Goal: Task Accomplishment & Management: Manage account settings

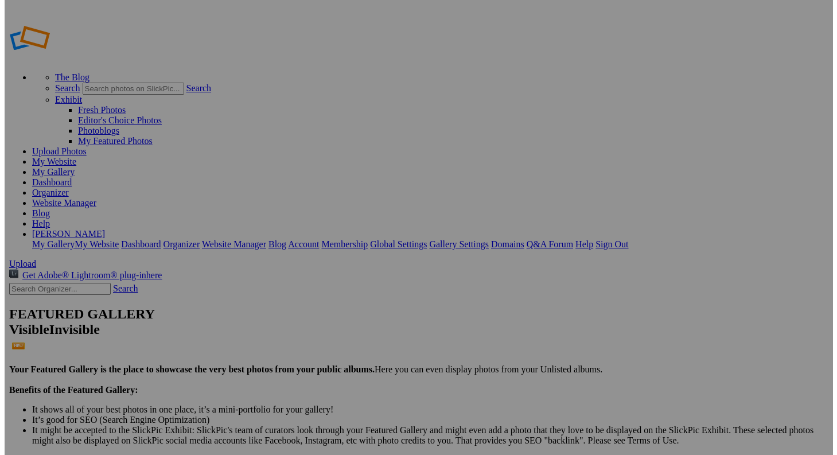
scroll to position [86, 0]
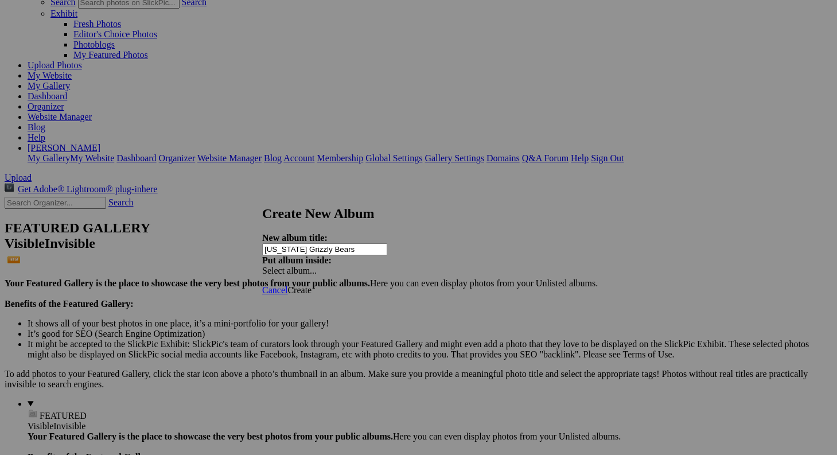
type input "[US_STATE] Grizzly Bears"
click at [262, 266] on span at bounding box center [262, 271] width 0 height 10
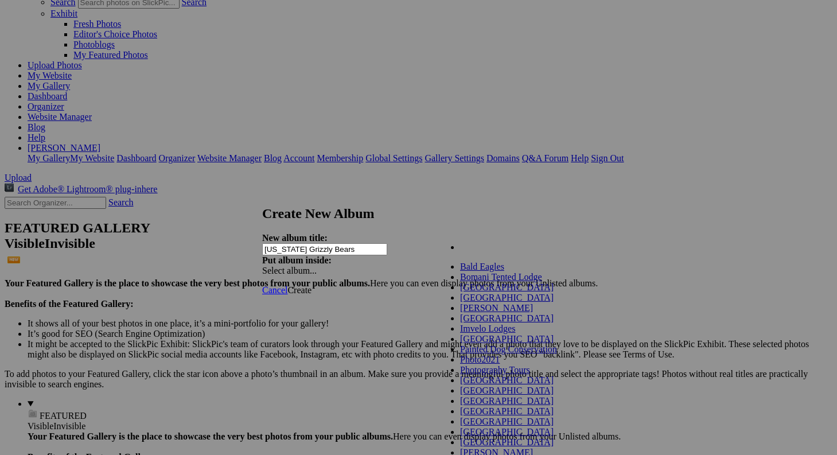
click at [403, 233] on div "New album title: Alaska Grizzly Bears Put album inside: Select album..." at bounding box center [414, 254] width 304 height 43
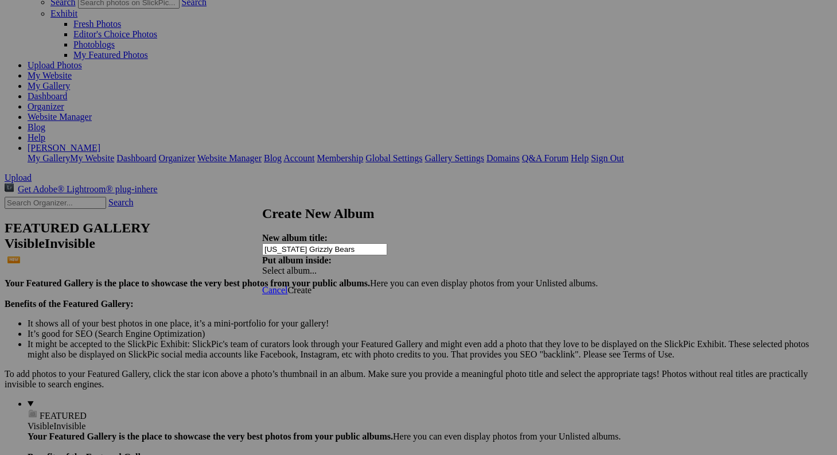
click at [312, 285] on span "Create" at bounding box center [300, 290] width 24 height 10
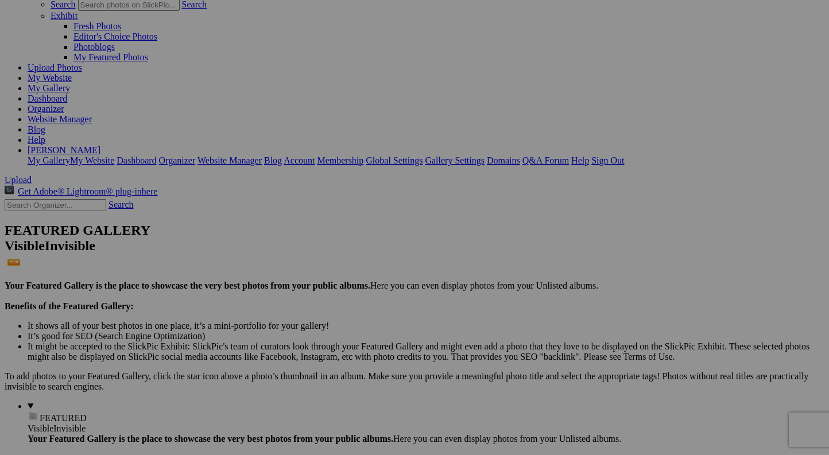
scroll to position [81, 0]
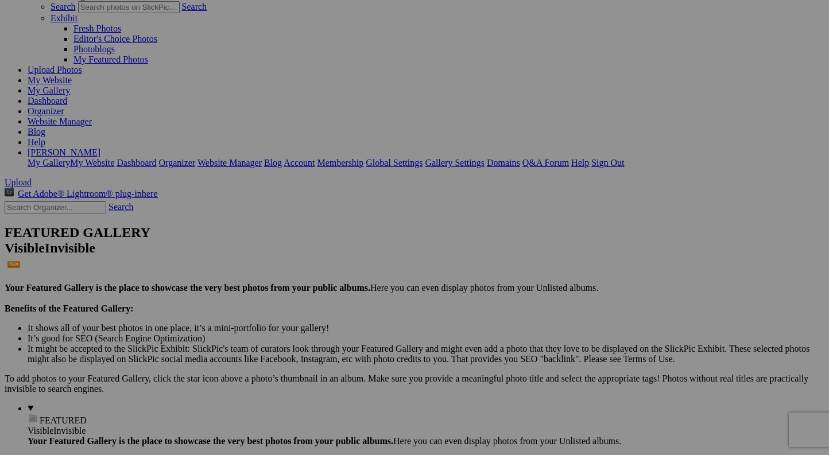
drag, startPoint x: 213, startPoint y: 36, endPoint x: 215, endPoint y: 100, distance: 64.9
drag, startPoint x: 482, startPoint y: 321, endPoint x: 476, endPoint y: 316, distance: 7.3
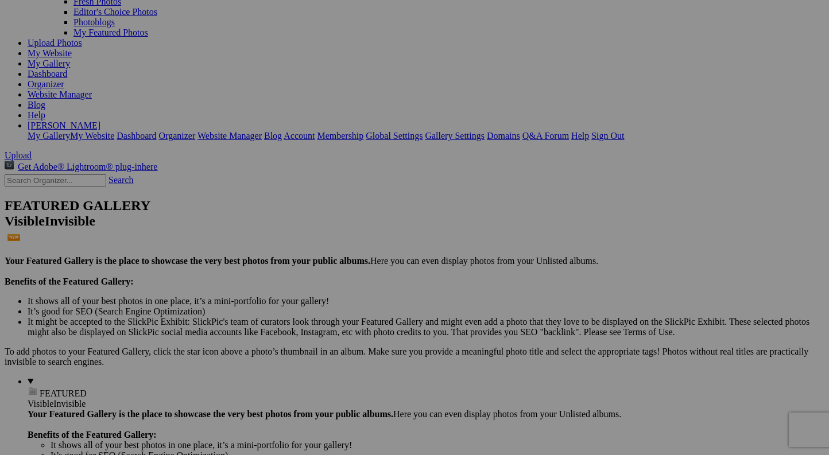
scroll to position [84, 0]
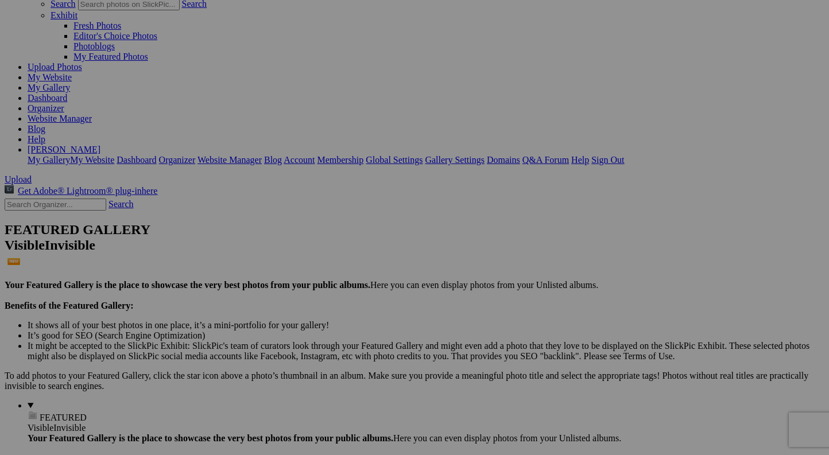
drag, startPoint x: 412, startPoint y: 22, endPoint x: 411, endPoint y: -32, distance: 53.9
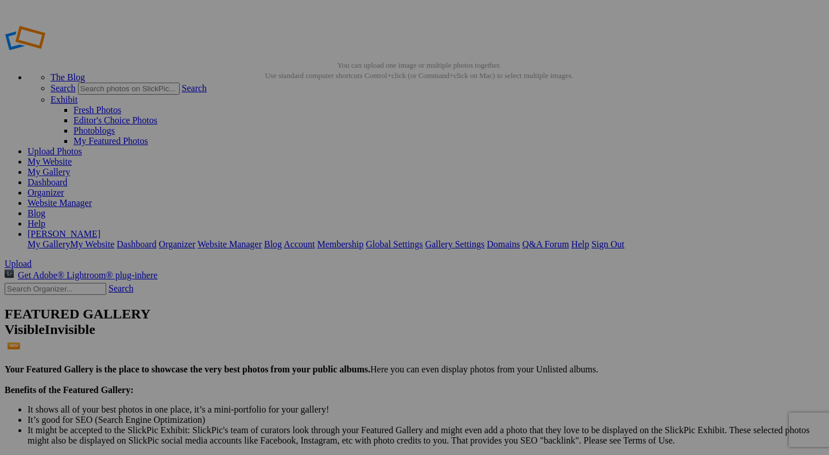
click at [64, 188] on link "Organizer" at bounding box center [46, 193] width 37 height 10
click at [70, 167] on link "My Gallery" at bounding box center [49, 172] width 42 height 10
click at [64, 188] on link "Organizer" at bounding box center [46, 193] width 37 height 10
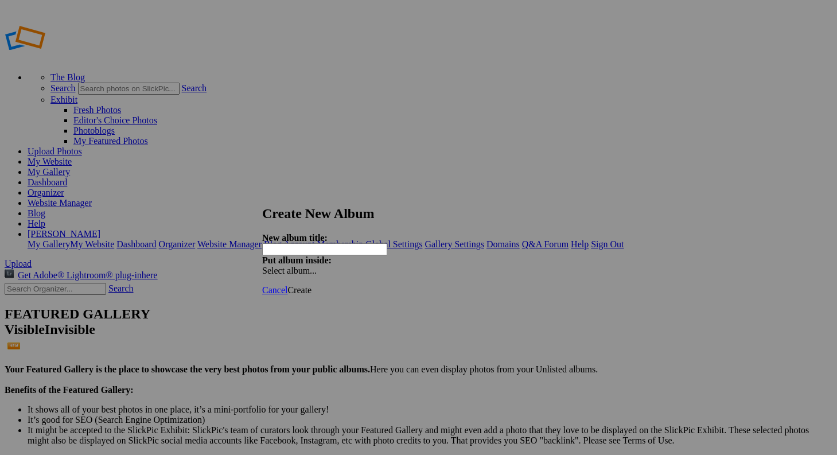
click at [296, 243] on input "text" at bounding box center [324, 249] width 125 height 12
type input "[US_STATE] Grizzly Bears"
click at [566, 285] on div "Cancel Create" at bounding box center [414, 290] width 304 height 10
click at [312, 285] on span "Create" at bounding box center [300, 290] width 24 height 10
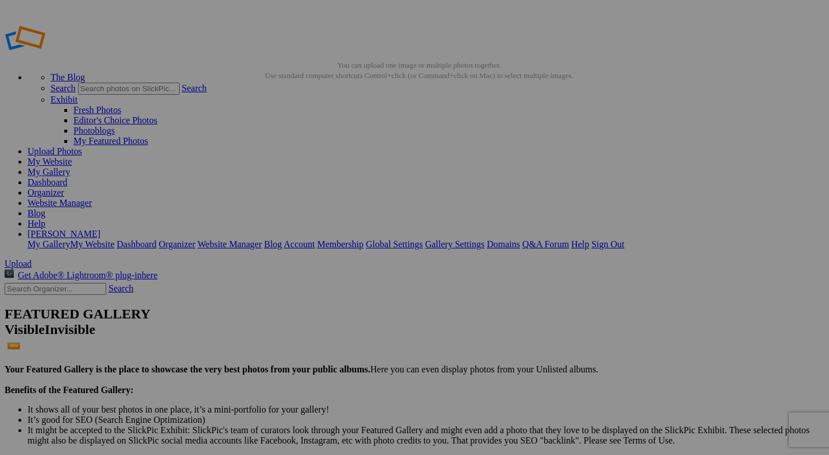
click at [64, 188] on link "Organizer" at bounding box center [46, 193] width 37 height 10
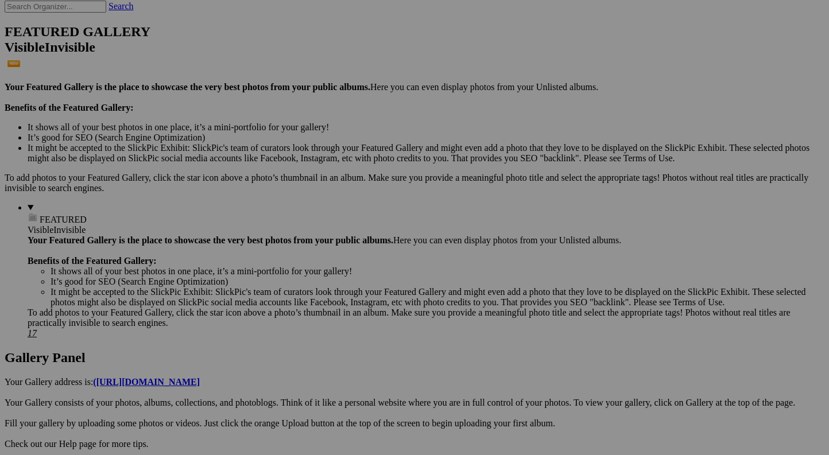
scroll to position [256, 0]
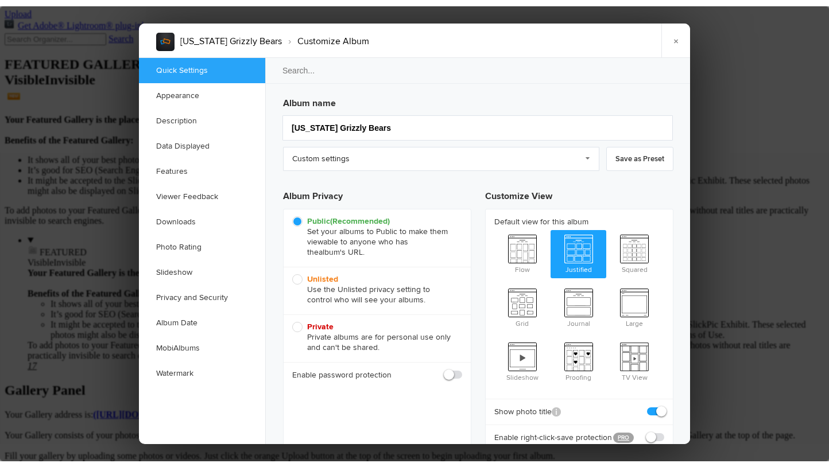
scroll to position [0, 0]
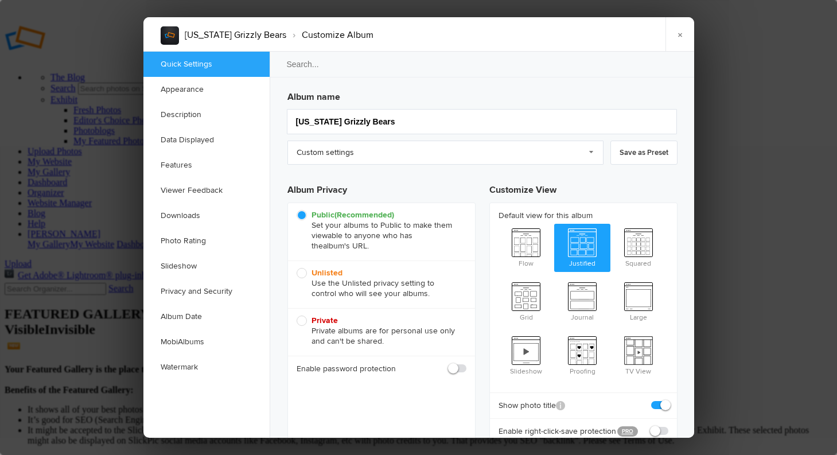
click at [799, 289] on div at bounding box center [418, 227] width 837 height 455
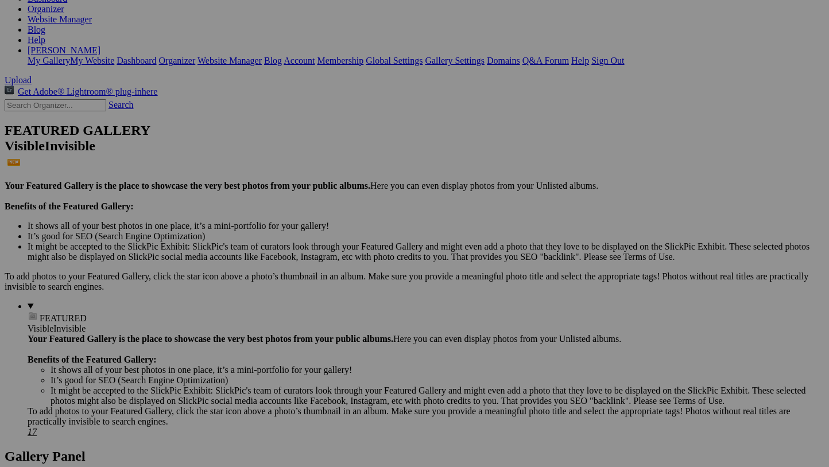
scroll to position [270, 0]
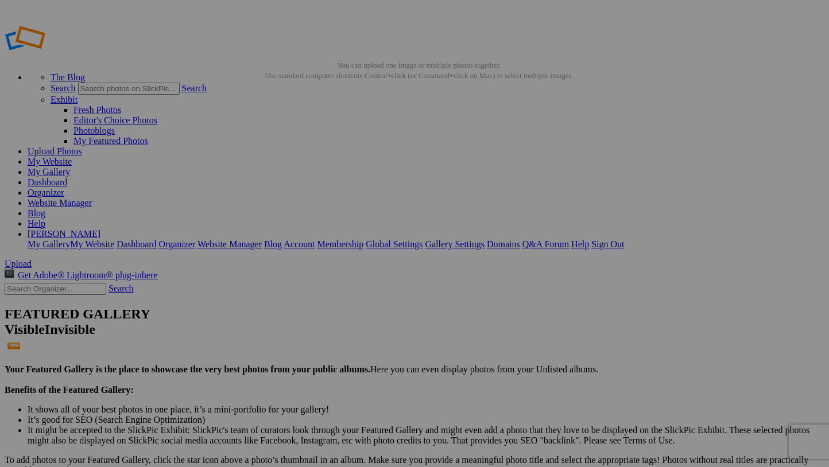
click at [64, 188] on link "Organizer" at bounding box center [46, 193] width 37 height 10
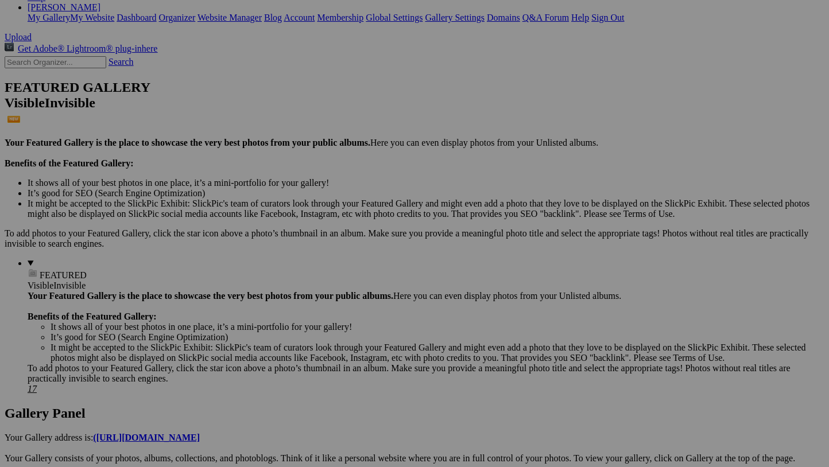
scroll to position [270, 0]
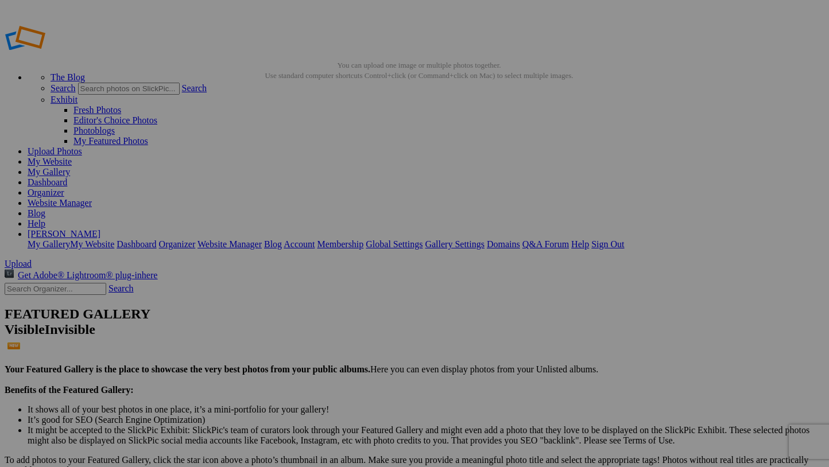
click at [64, 188] on link "Organizer" at bounding box center [46, 193] width 37 height 10
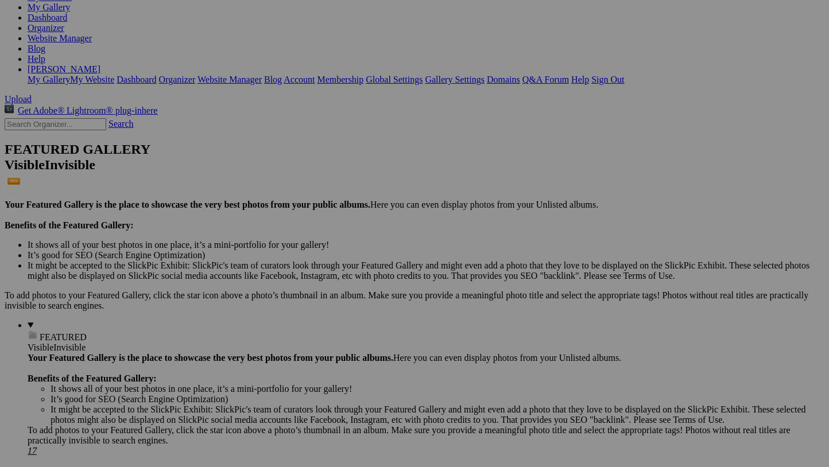
scroll to position [270, 0]
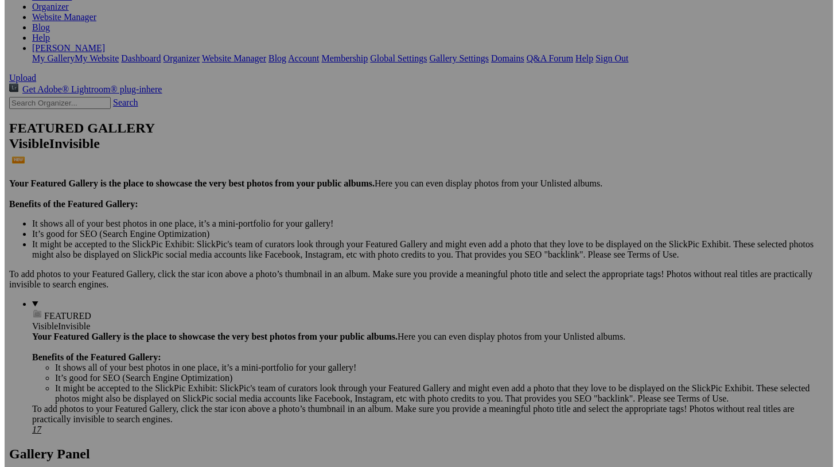
scroll to position [270, 0]
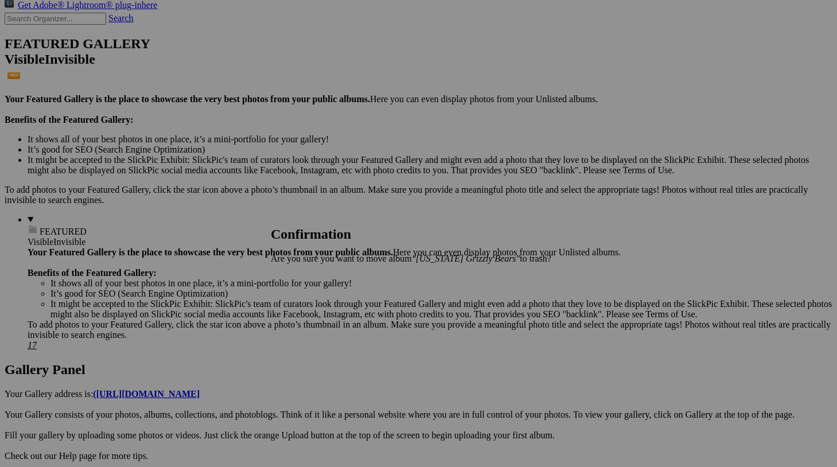
click at [309, 275] on span "Yes" at bounding box center [302, 278] width 13 height 10
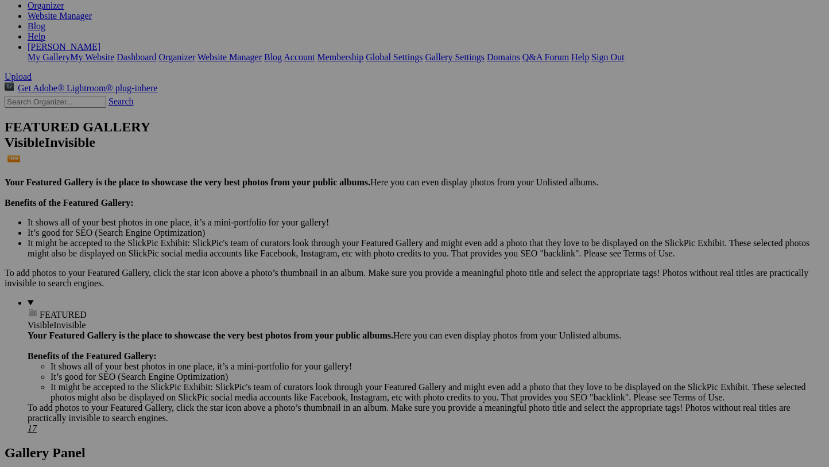
scroll to position [259, 0]
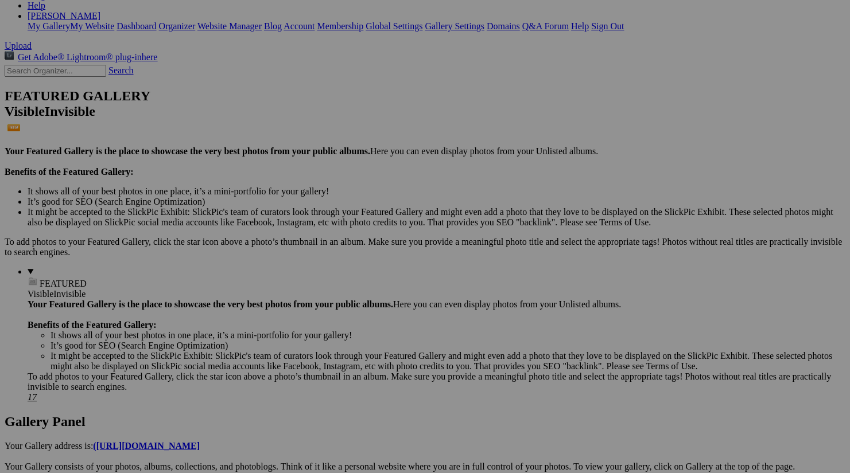
scroll to position [253, 0]
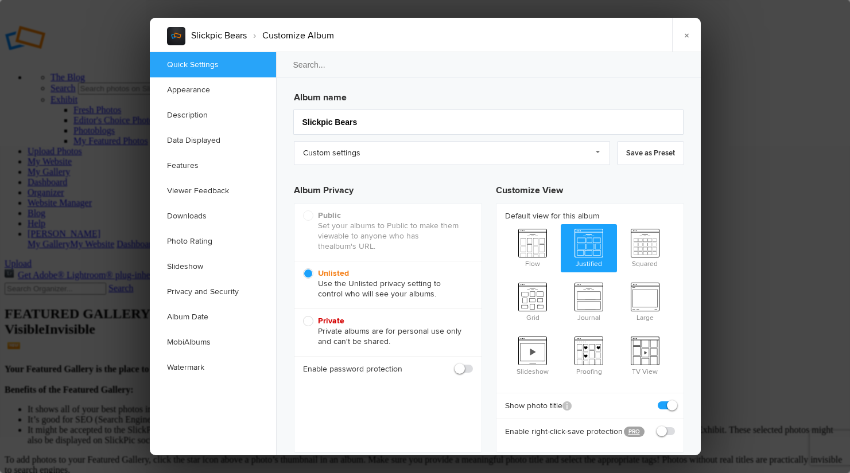
click at [271, 88] on link "Appearance" at bounding box center [213, 89] width 126 height 25
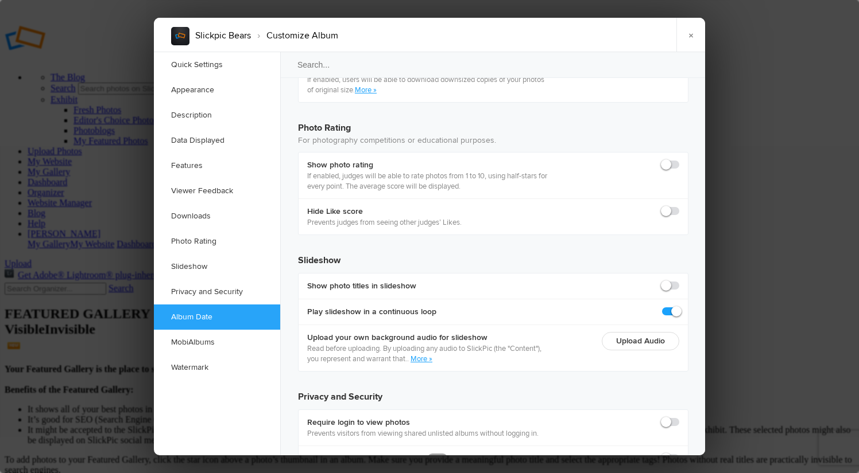
scroll to position [2500, 0]
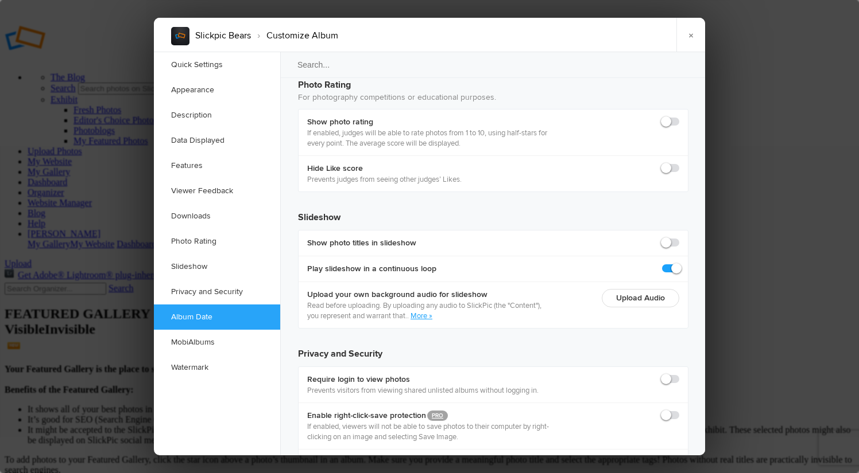
checkbox input "true"
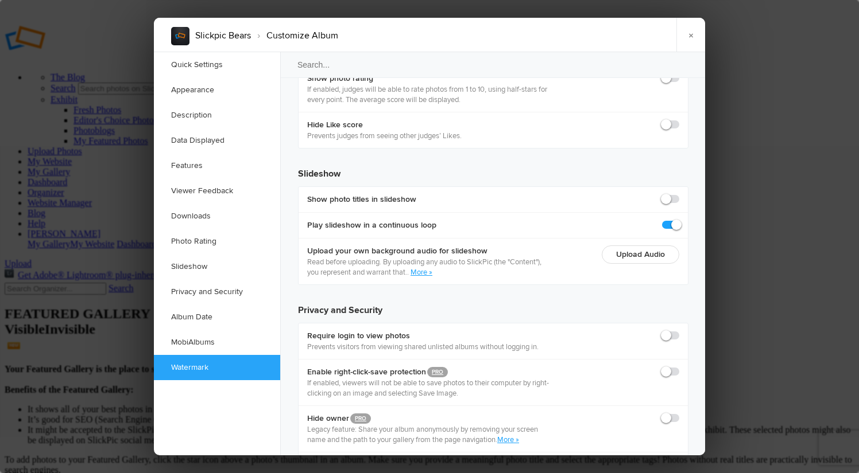
scroll to position [2633, 0]
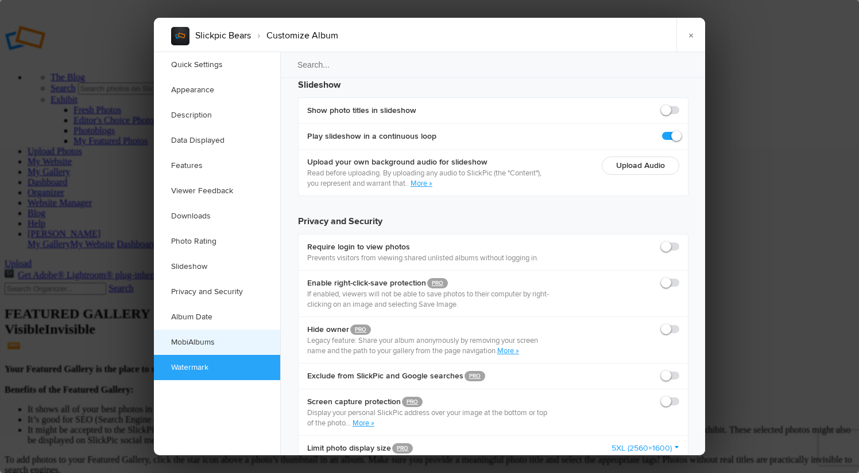
click at [205, 342] on link "MobiAlbums" at bounding box center [217, 342] width 126 height 25
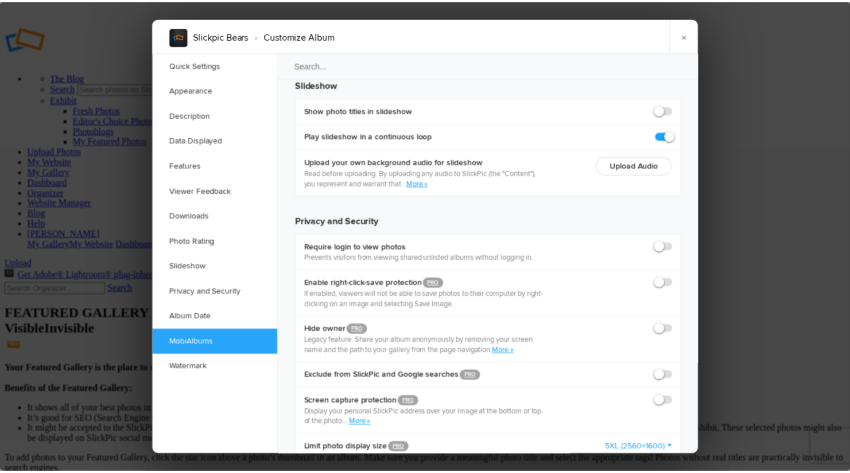
scroll to position [2681, 0]
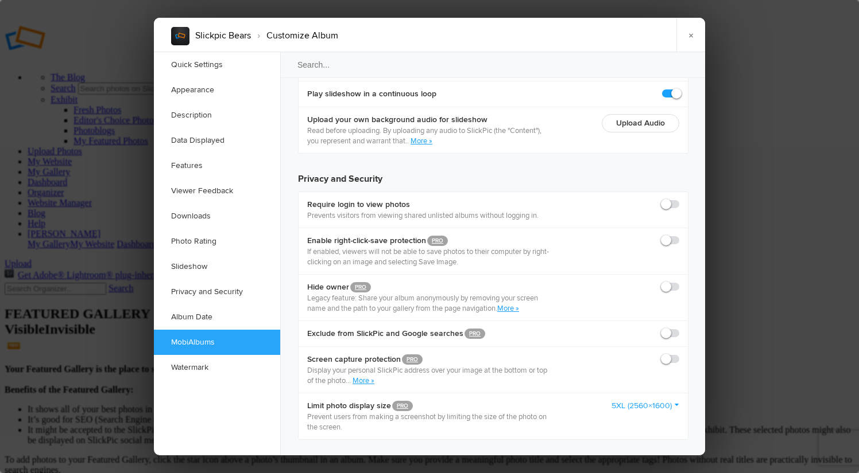
click at [205, 342] on link "MobiAlbums" at bounding box center [217, 342] width 126 height 25
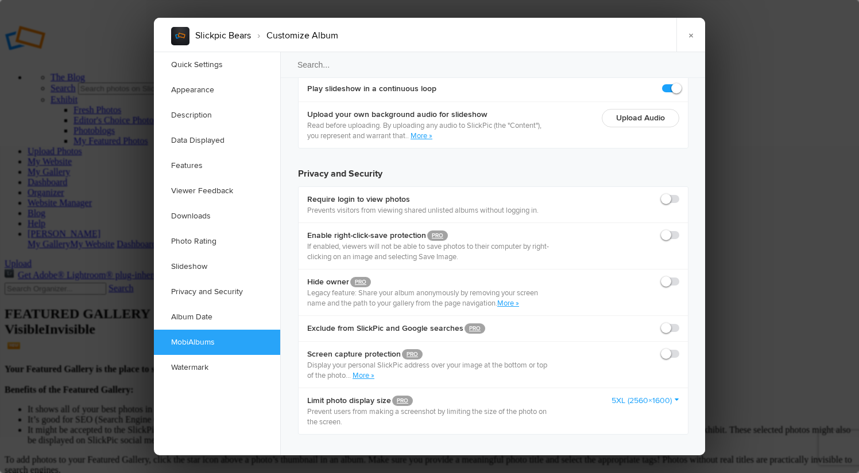
click at [689, 37] on link "×" at bounding box center [690, 35] width 29 height 34
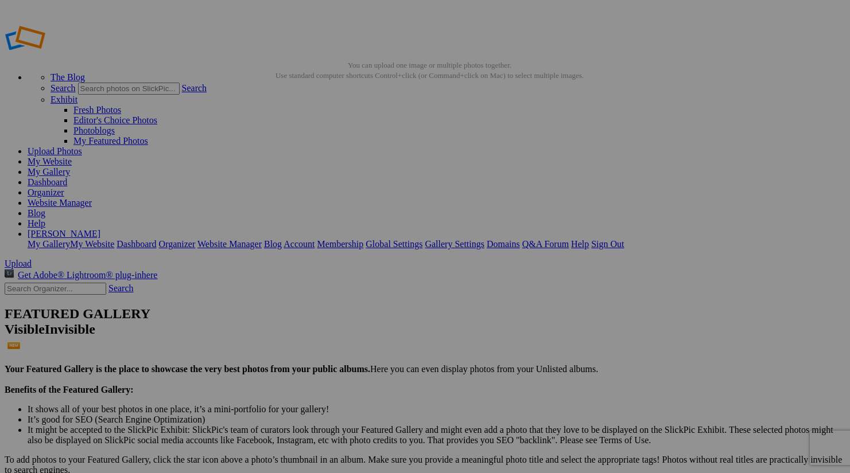
click at [45, 219] on link "Help" at bounding box center [37, 224] width 18 height 10
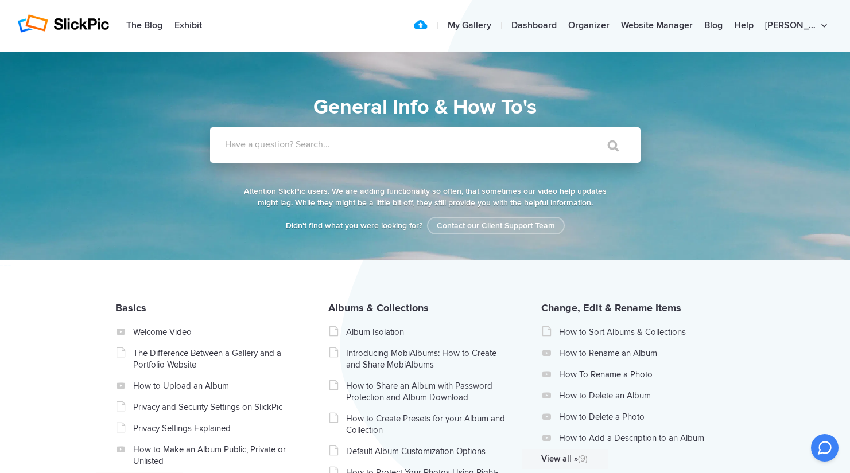
click at [226, 144] on label "Have a question? Search..." at bounding box center [440, 144] width 430 height 11
click at [226, 144] on input "Have a question? Search..." at bounding box center [401, 145] width 383 height 36
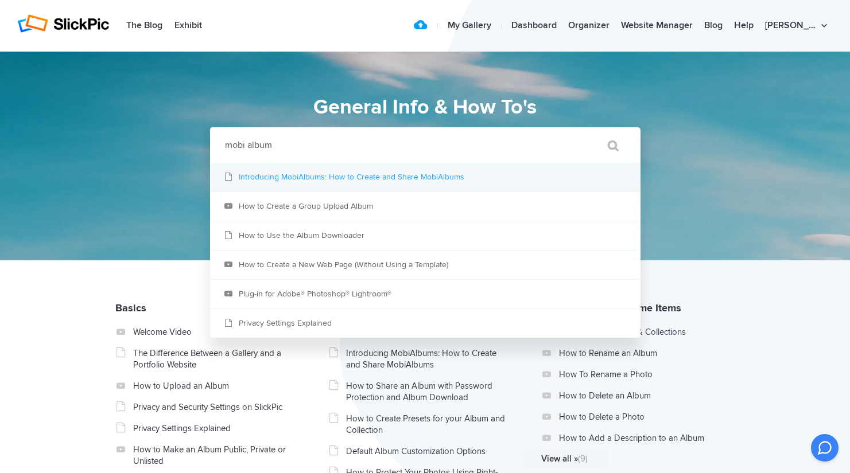
type input "mobi album"
click at [342, 177] on link "Introducing MobiAlbums: How to Create and Share MobiAlbums" at bounding box center [425, 177] width 430 height 29
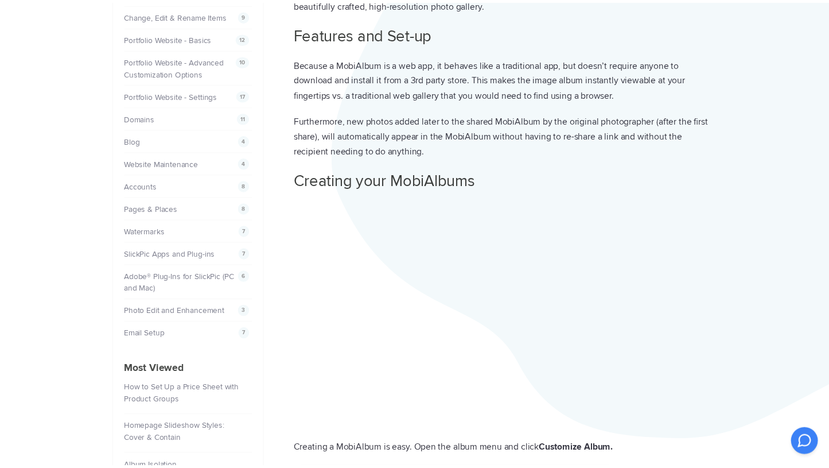
scroll to position [195, 0]
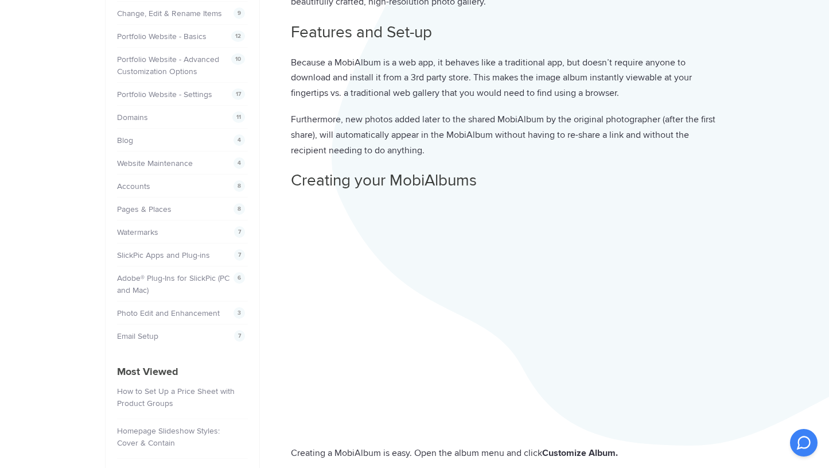
click at [650, 41] on h2 "Features and Set-up" at bounding box center [508, 32] width 434 height 22
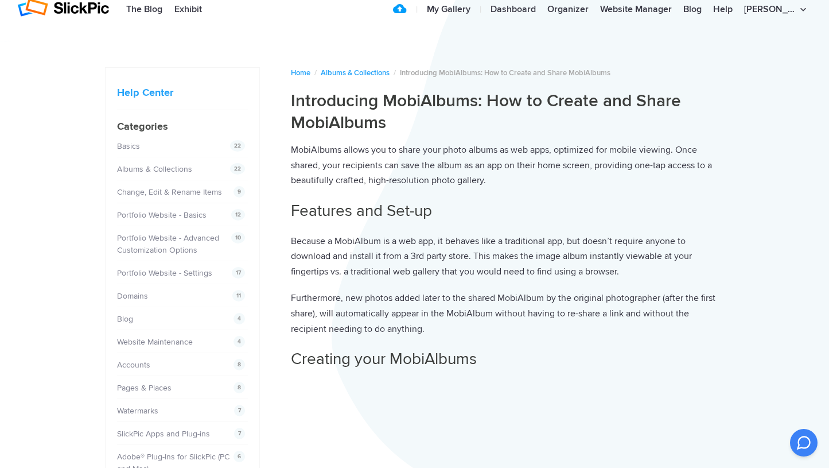
scroll to position [0, 0]
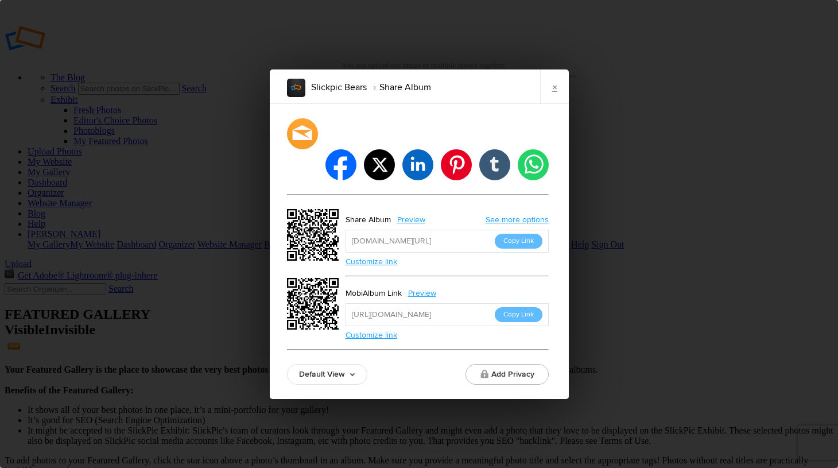
click at [367, 330] on link "Customize link" at bounding box center [371, 335] width 52 height 10
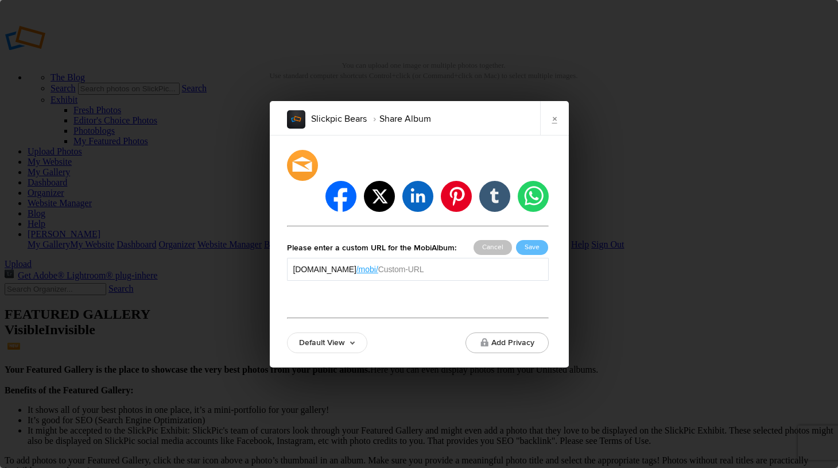
click at [309, 284] on div "facebook twitter linkedin pinterest tumblr whatsapp Please enter a custom URL f…" at bounding box center [418, 251] width 262 height 203
click at [296, 281] on div at bounding box center [418, 288] width 262 height 14
click at [557, 132] on link "×" at bounding box center [554, 118] width 29 height 34
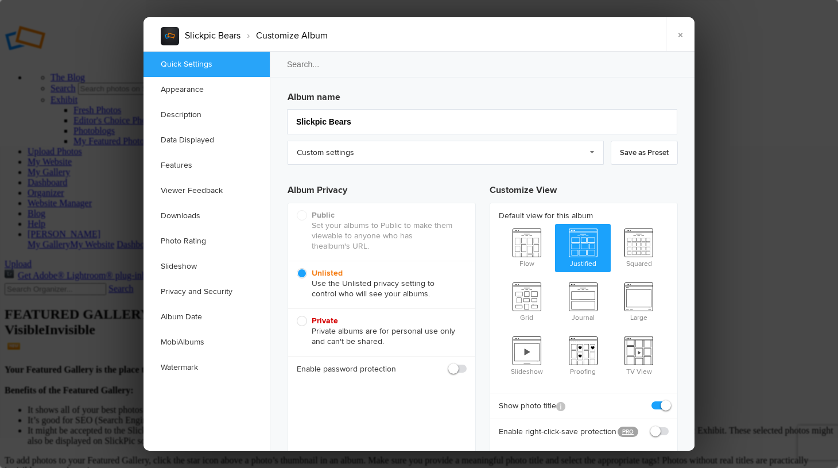
click at [256, 90] on link "Appearance" at bounding box center [206, 89] width 126 height 25
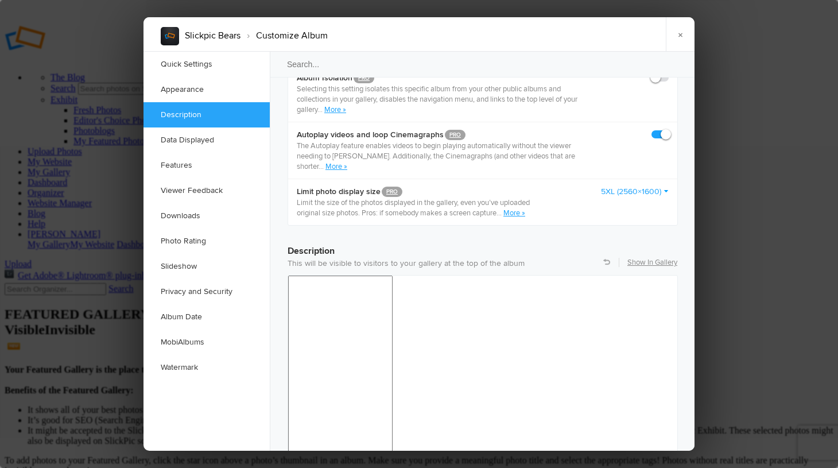
click at [522, 208] on link "More »" at bounding box center [514, 212] width 22 height 9
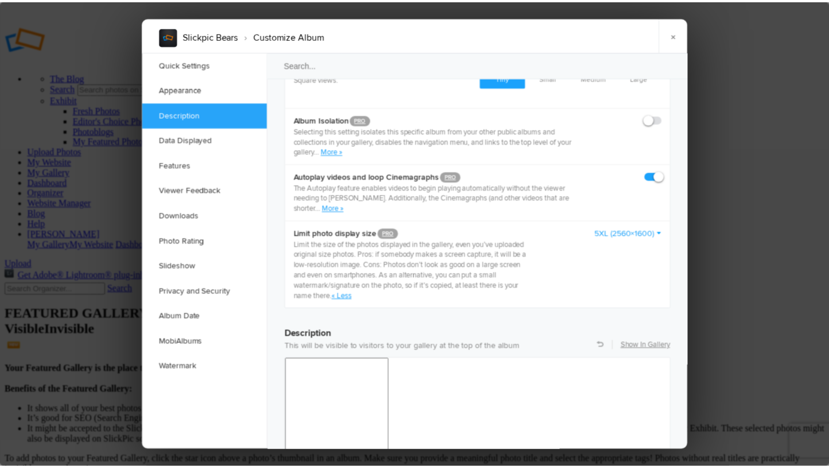
scroll to position [720, 0]
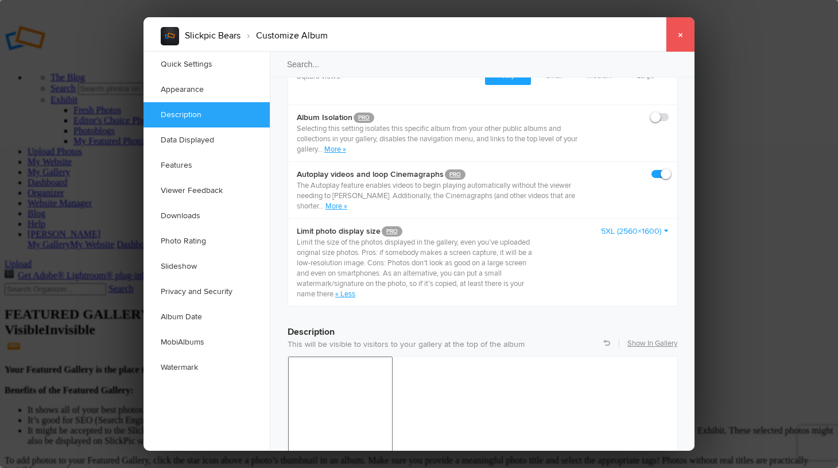
click at [680, 34] on link "×" at bounding box center [680, 34] width 29 height 34
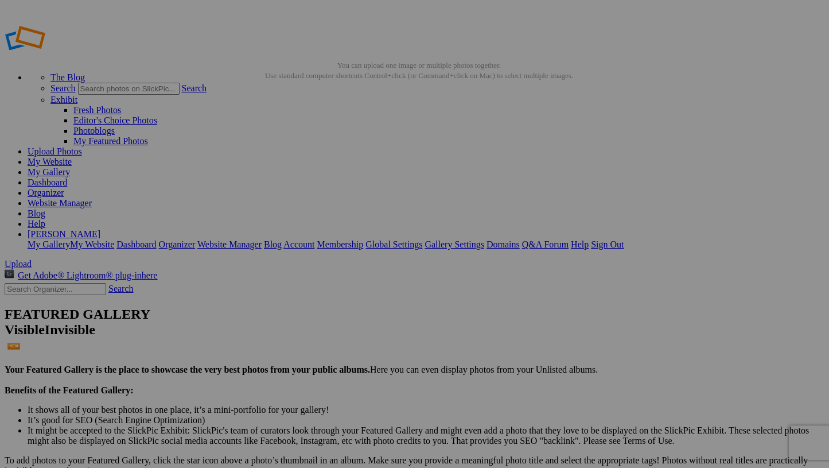
click at [64, 188] on link "Organizer" at bounding box center [46, 193] width 37 height 10
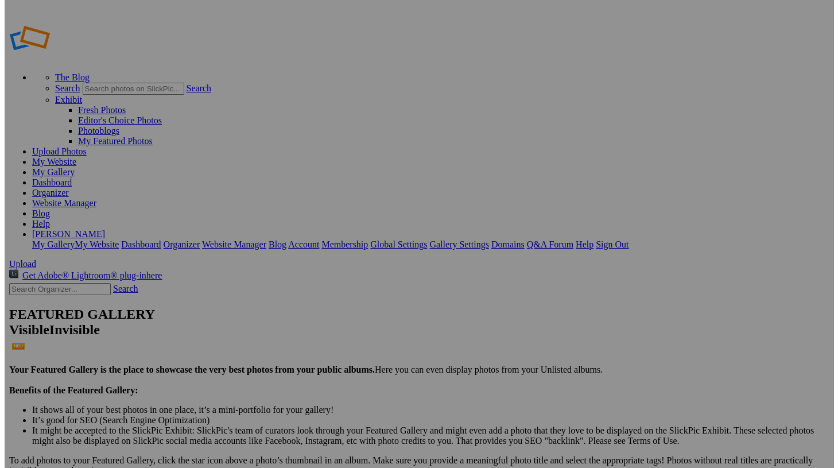
scroll to position [258, 0]
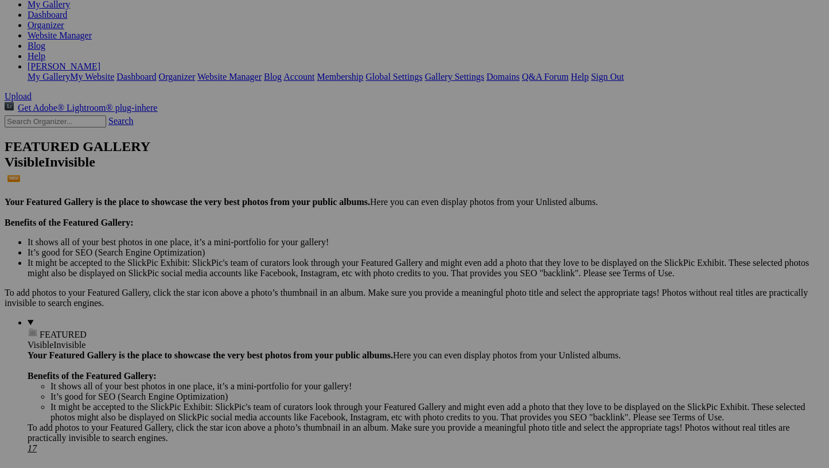
scroll to position [258, 0]
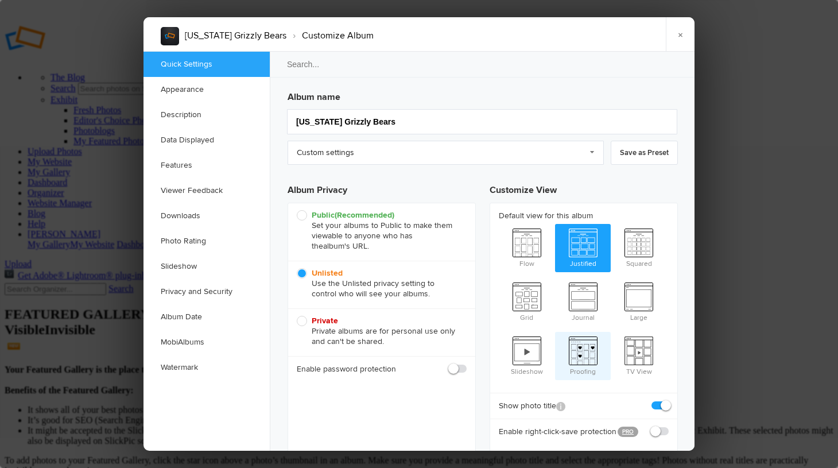
scroll to position [0, 0]
click at [594, 153] on link "Custom settings" at bounding box center [446, 153] width 316 height 24
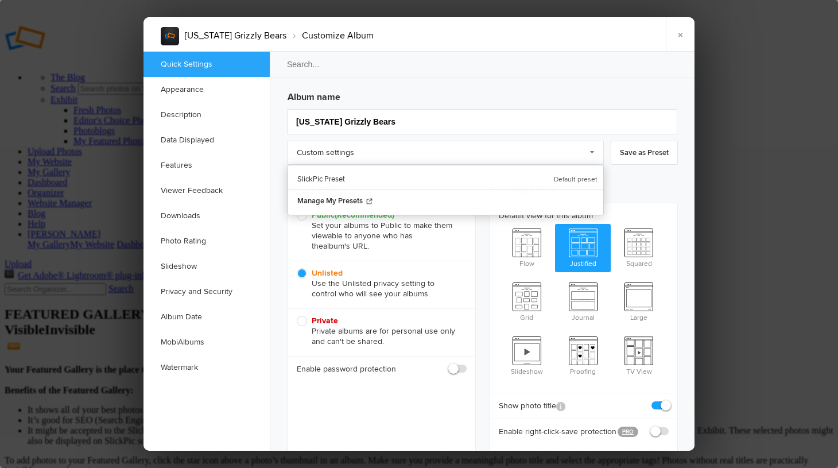
click at [644, 177] on h3 "Customize View" at bounding box center [584, 188] width 188 height 29
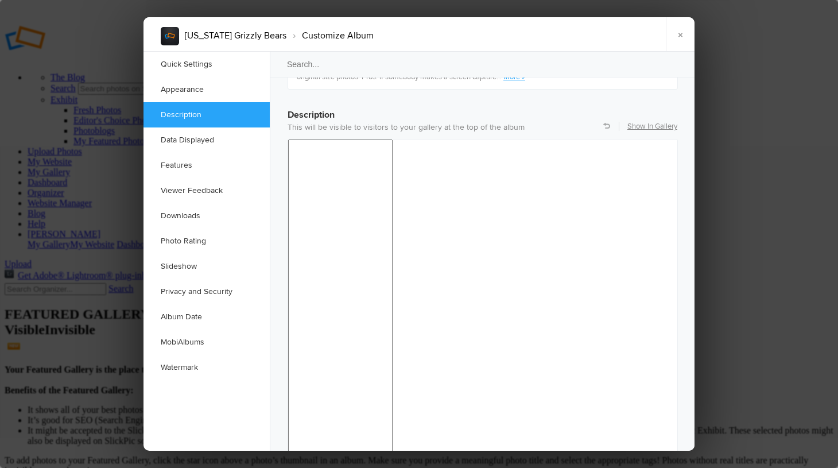
scroll to position [984, 0]
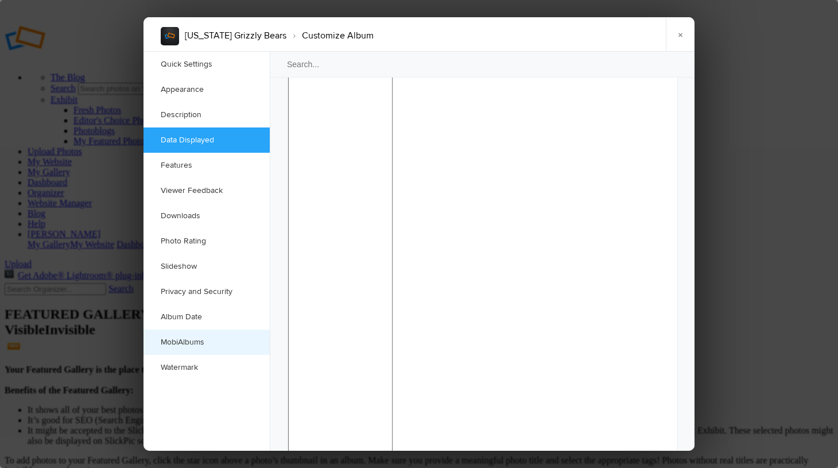
click at [188, 344] on link "MobiAlbums" at bounding box center [206, 341] width 126 height 25
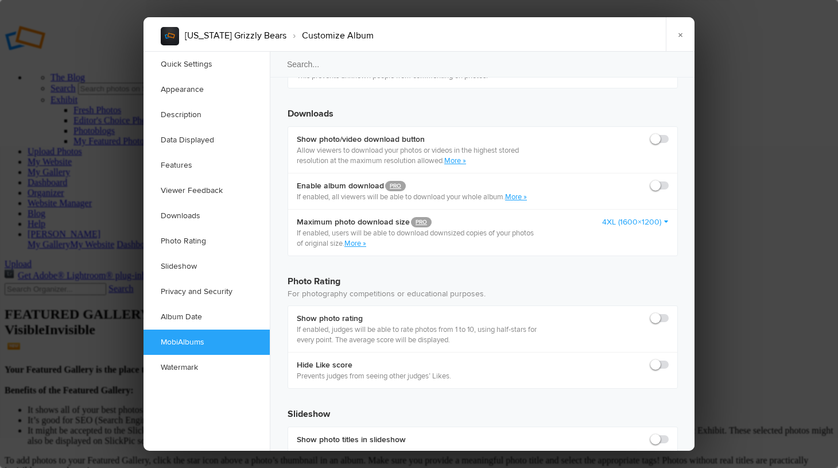
scroll to position [2542, 0]
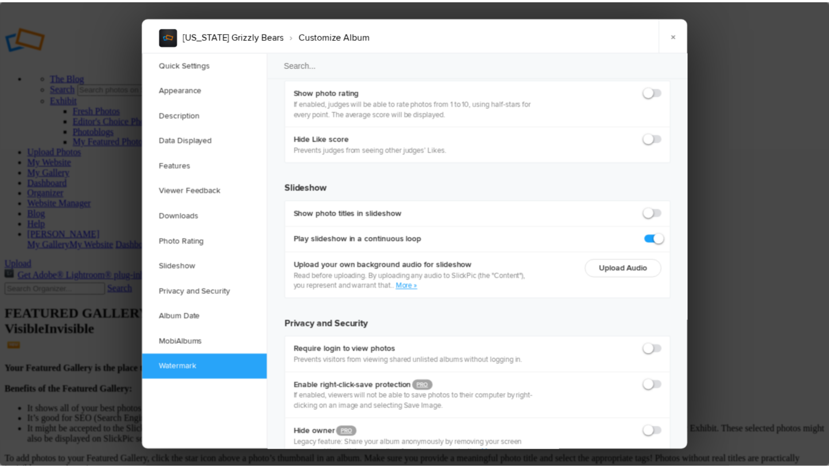
scroll to position [2604, 0]
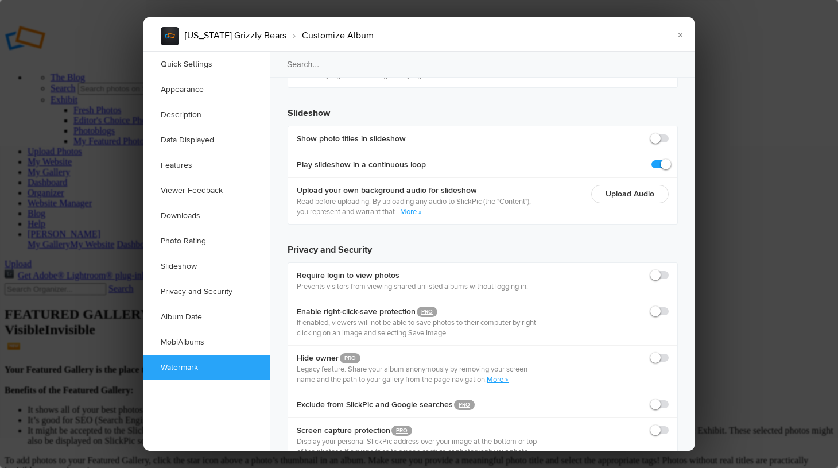
click at [681, 33] on link "×" at bounding box center [680, 34] width 29 height 34
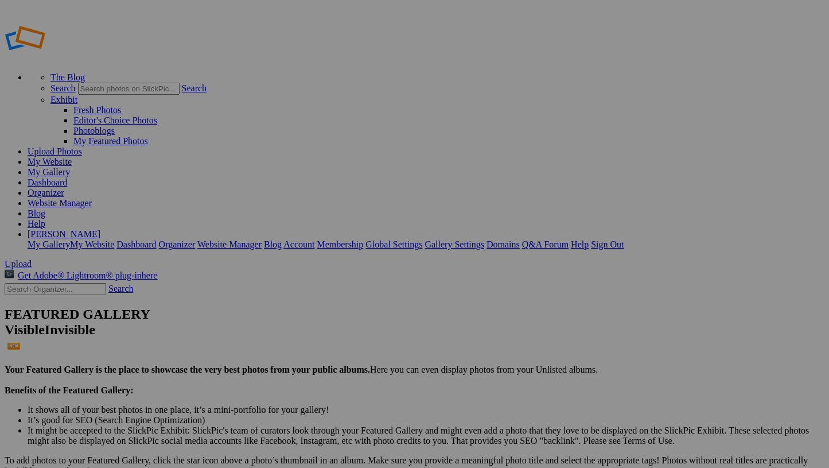
click at [45, 219] on link "Help" at bounding box center [37, 224] width 18 height 10
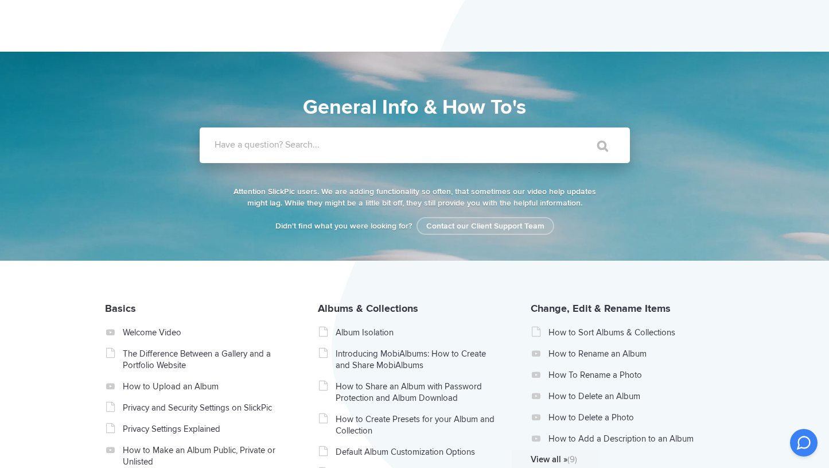
click at [215, 145] on label "Have a question? Search..." at bounding box center [430, 144] width 430 height 11
click at [214, 145] on input "Have a question? Search..." at bounding box center [391, 145] width 383 height 36
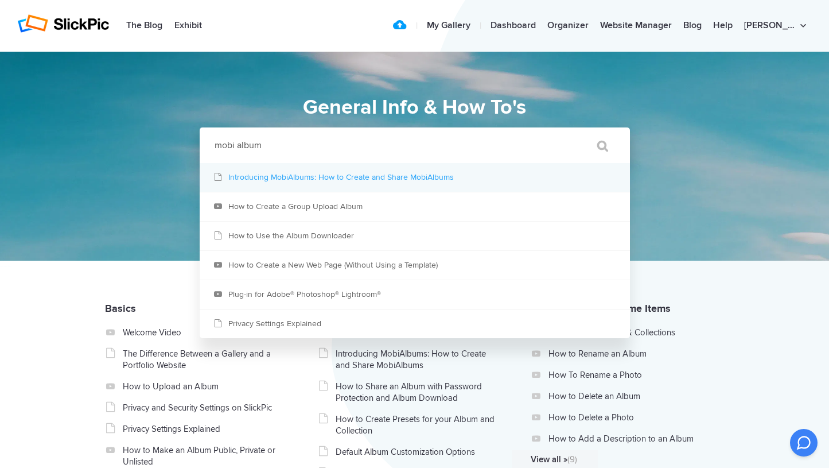
type input "mobi album"
click at [234, 180] on link "Introducing MobiAlbums: How to Create and Share MobiAlbums" at bounding box center [415, 177] width 430 height 29
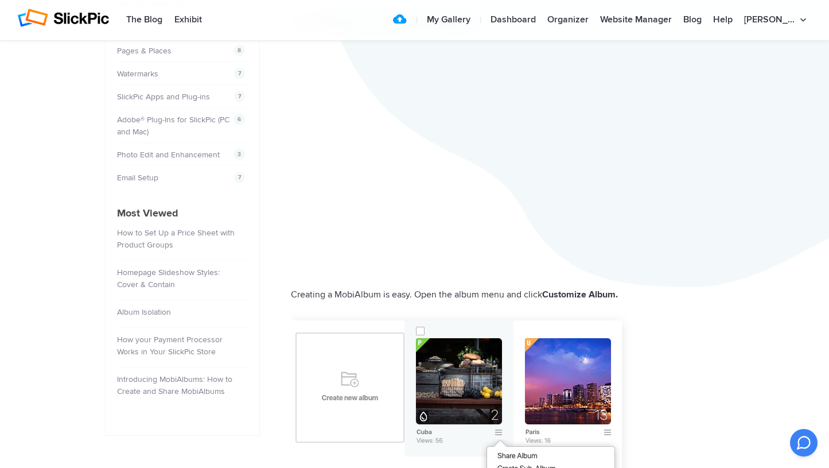
scroll to position [298, 0]
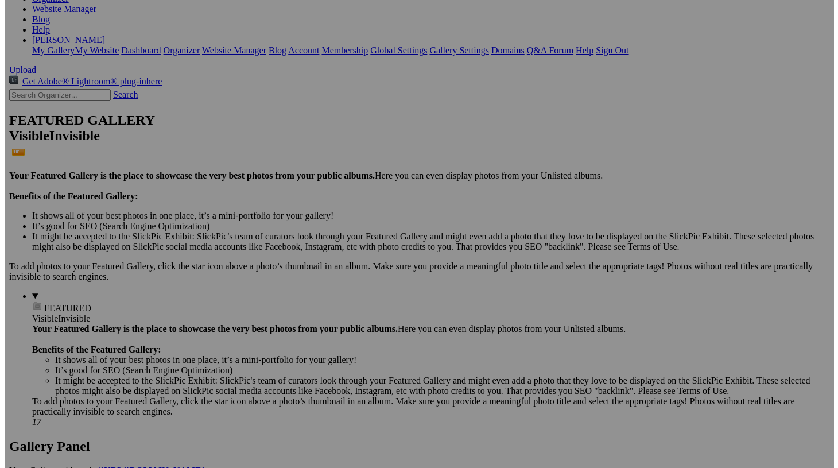
scroll to position [230, 0]
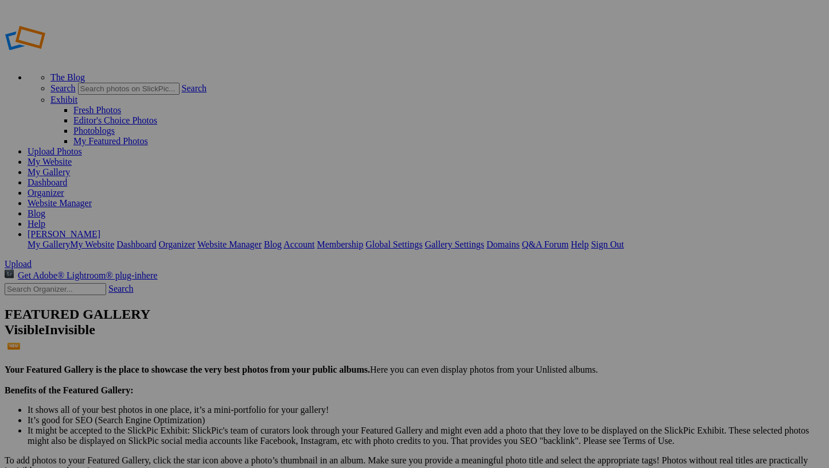
scroll to position [230, 0]
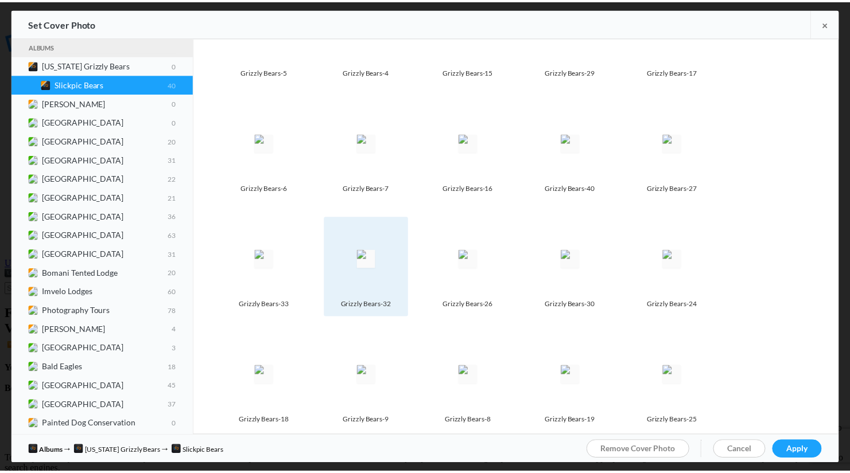
scroll to position [294, 0]
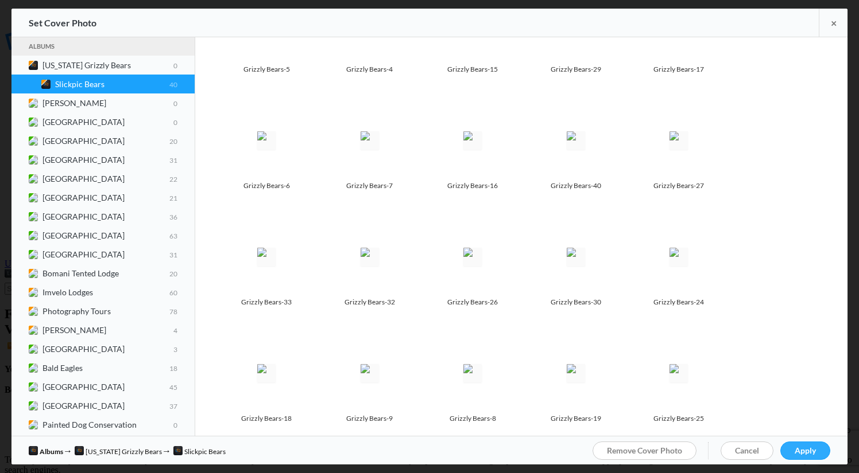
click at [794, 444] on link "Apply" at bounding box center [805, 451] width 50 height 18
click at [392, 273] on div "Ok" at bounding box center [334, 268] width 115 height 10
click at [289, 273] on span "Ok" at bounding box center [282, 268] width 11 height 10
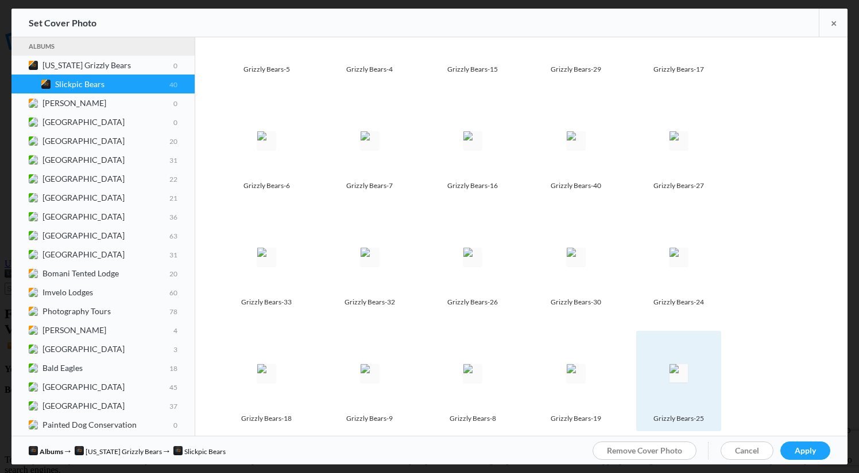
click at [688, 370] on img at bounding box center [678, 373] width 18 height 18
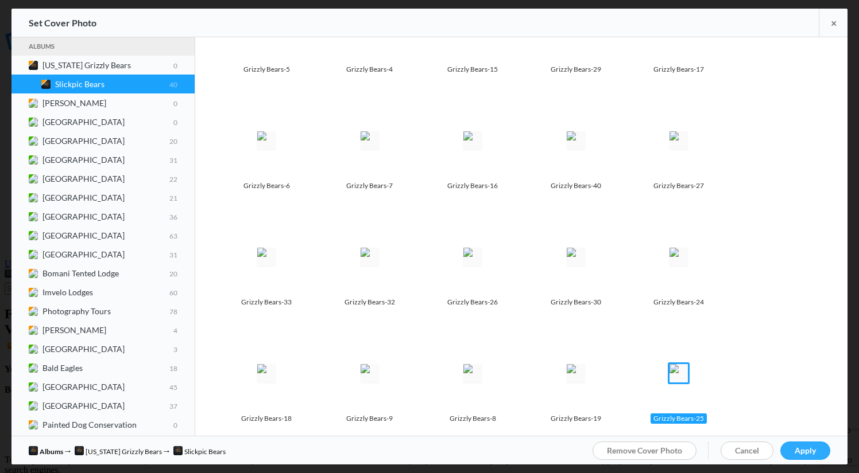
click at [813, 451] on span "Apply" at bounding box center [804, 451] width 21 height 10
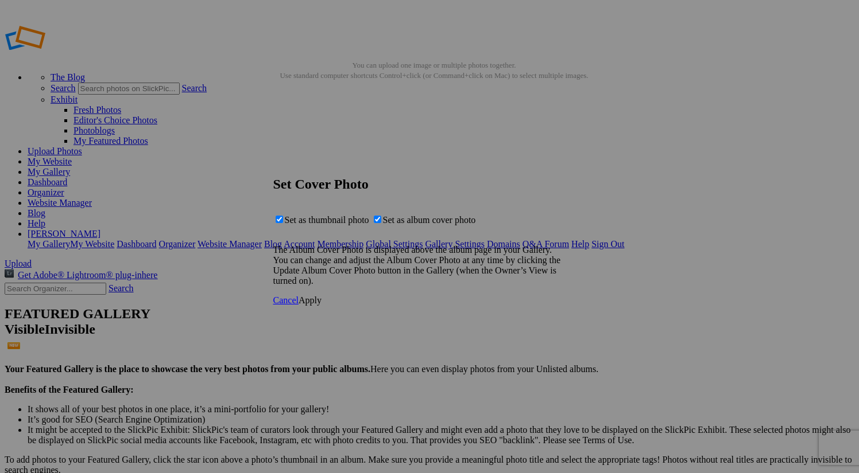
click at [321, 305] on span "Apply" at bounding box center [309, 301] width 23 height 10
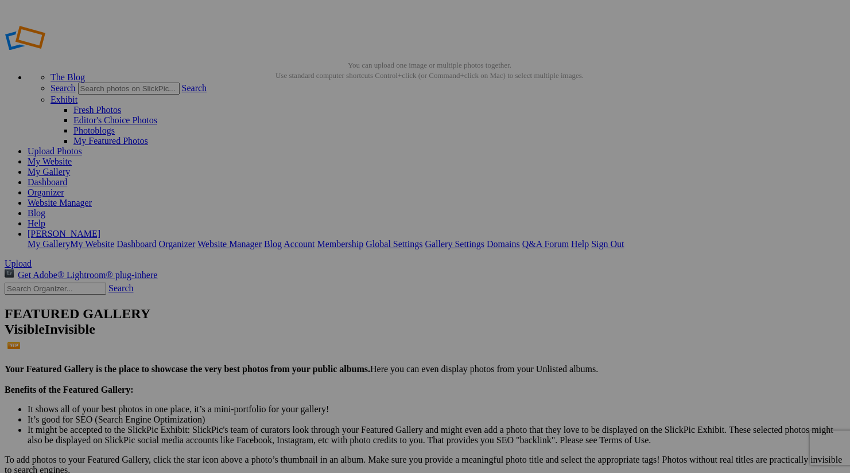
type input "[US_STATE] Grizzly Bears"
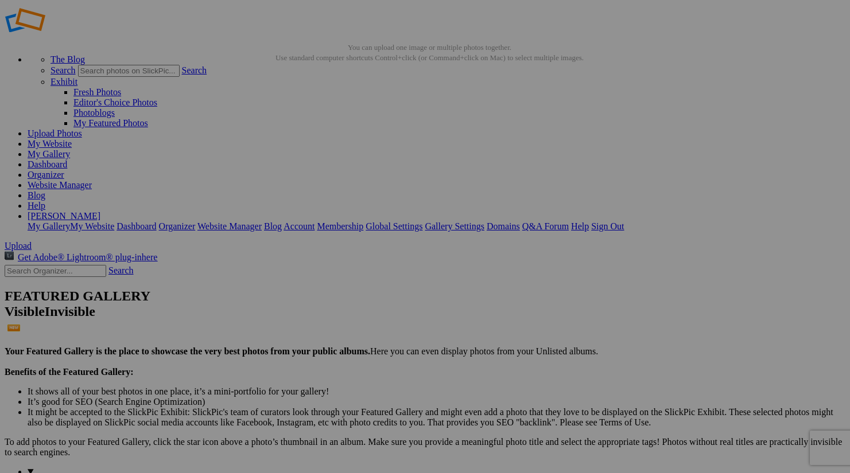
scroll to position [0, 0]
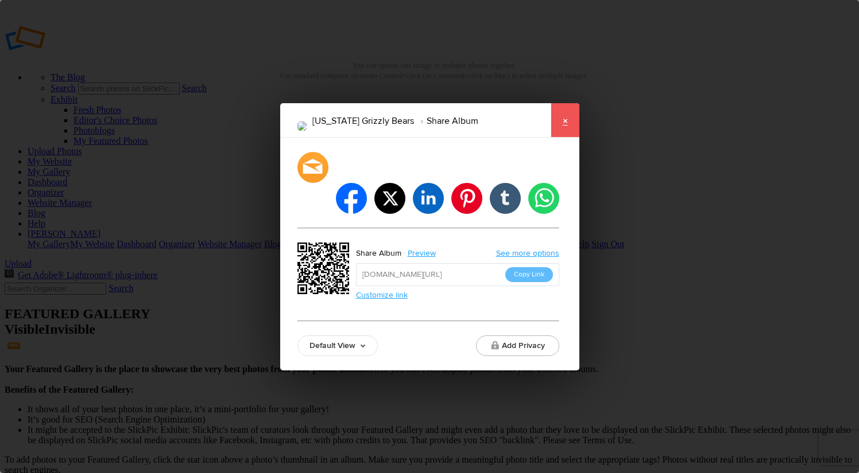
click at [563, 135] on link "×" at bounding box center [564, 120] width 29 height 34
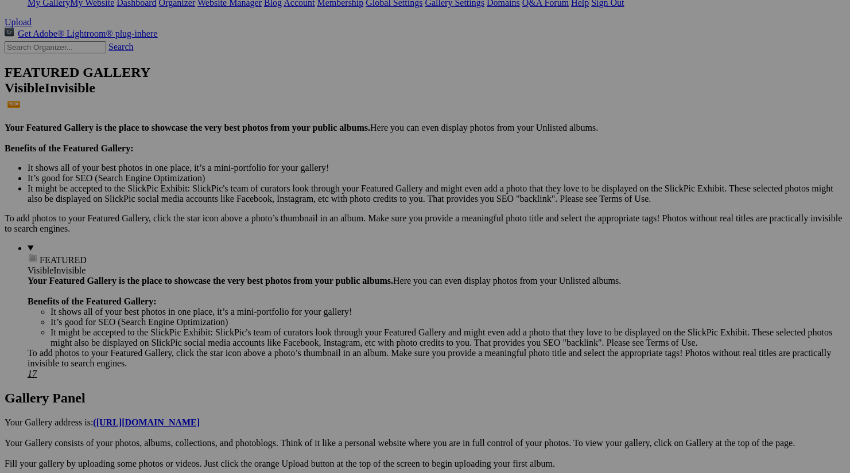
scroll to position [253, 0]
